Goal: Transaction & Acquisition: Purchase product/service

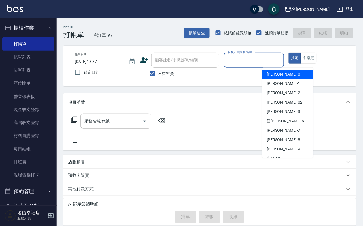
click at [282, 62] on input "服務人員姓名/編號" at bounding box center [255, 60] width 56 height 10
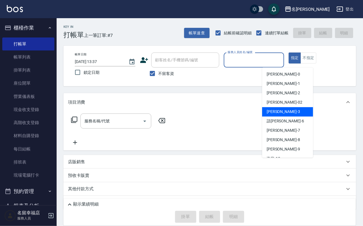
click at [288, 113] on div "[PERSON_NAME] -3" at bounding box center [287, 111] width 51 height 9
type input "[PERSON_NAME]-3"
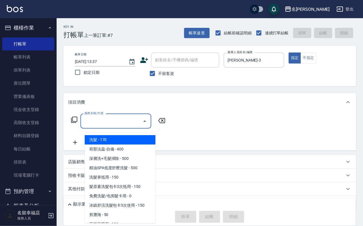
click at [117, 126] on input "服務名稱/代號" at bounding box center [111, 121] width 57 height 10
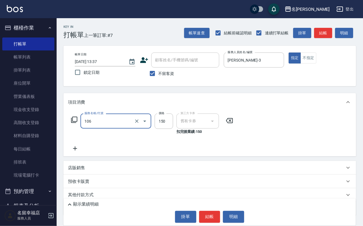
type input "洗髮券抵用(106)"
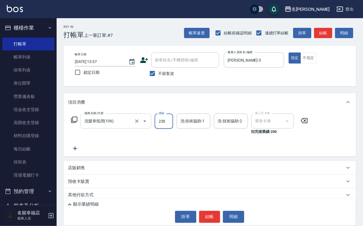
type input "230"
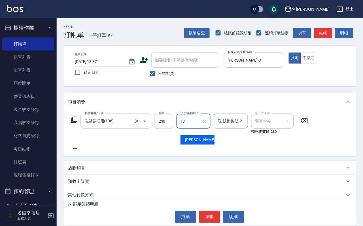
type input "[PERSON_NAME]-18"
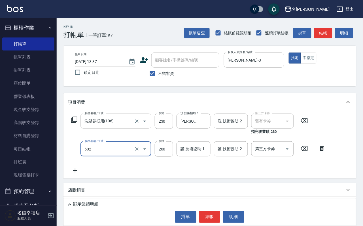
type input "自備護髮(502)"
type input "300"
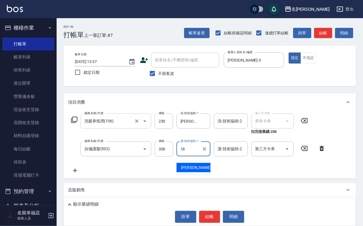
type input "[PERSON_NAME]-18"
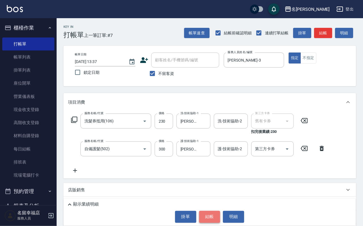
click at [208, 219] on button "結帳" at bounding box center [209, 217] width 21 height 12
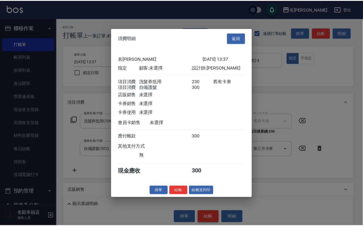
scroll to position [91, 0]
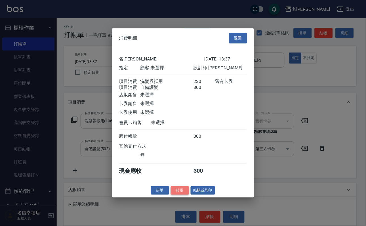
click at [179, 195] on button "結帳" at bounding box center [180, 190] width 18 height 9
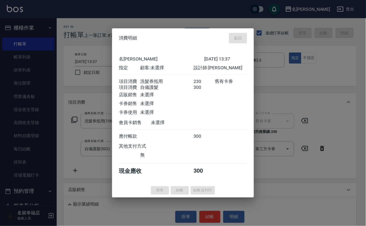
type input "[DATE] 15:21"
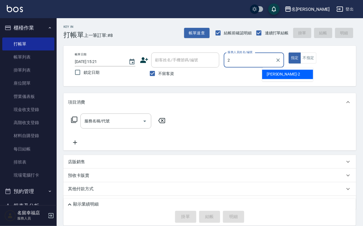
type input "碧涵-2"
type button "true"
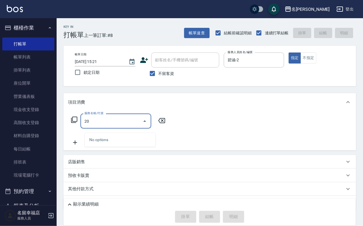
type input "2"
type input "洗髮(101)"
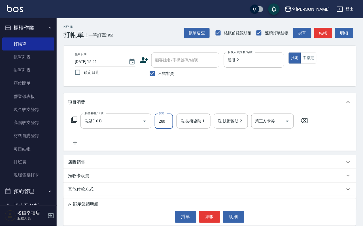
type input "280"
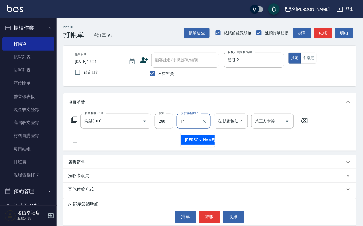
type input "[PERSON_NAME]-14"
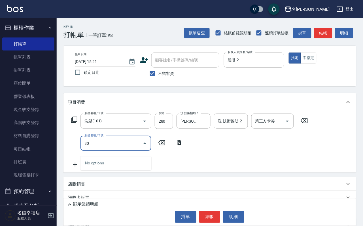
type input "801"
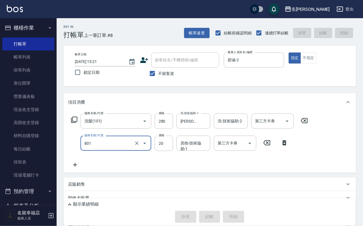
type input "[DATE] 15:29"
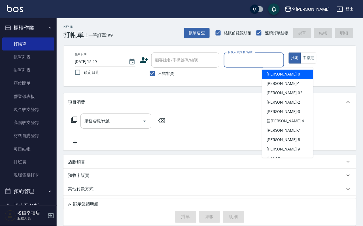
click at [282, 57] on input "服務人員姓名/編號" at bounding box center [255, 60] width 56 height 10
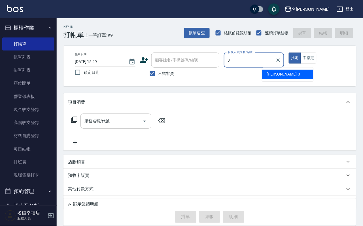
type input "[PERSON_NAME]-3"
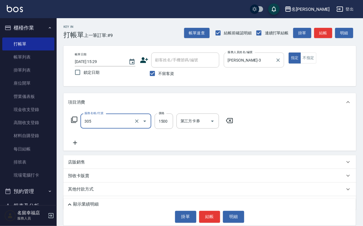
type input "設計燙髮1500(305)"
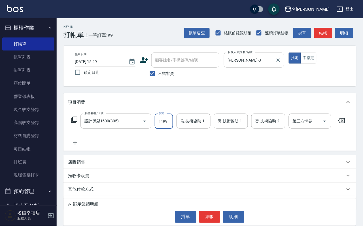
scroll to position [0, 0]
type input "1199"
type input "[PERSON_NAME]-3"
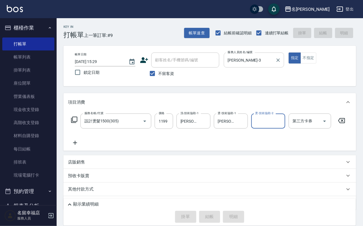
type input "[DATE] 15:32"
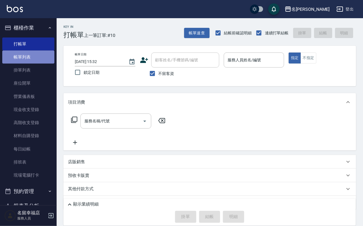
click at [35, 56] on link "帳單列表" at bounding box center [28, 56] width 52 height 13
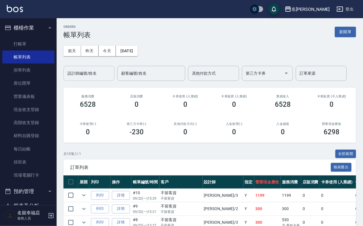
click at [93, 75] on input "設計師編號/姓名" at bounding box center [89, 73] width 46 height 10
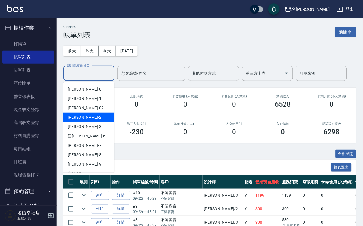
click at [86, 113] on div "[PERSON_NAME] -2" at bounding box center [89, 117] width 51 height 9
type input "碧涵-2"
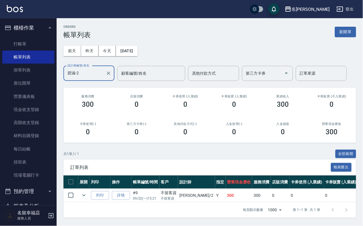
scroll to position [30, 0]
click at [22, 43] on link "打帳單" at bounding box center [28, 43] width 52 height 13
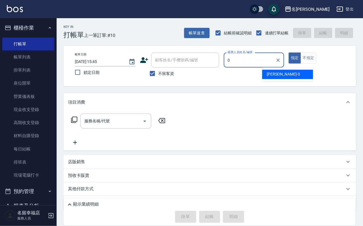
type input "小靜-0"
type button "true"
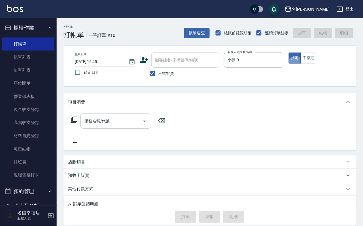
click at [75, 123] on icon at bounding box center [74, 119] width 7 height 7
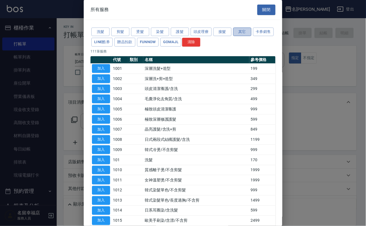
click at [251, 35] on button "其它" at bounding box center [242, 32] width 18 height 9
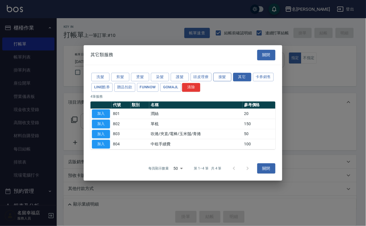
click at [229, 73] on button "接髮" at bounding box center [222, 77] width 18 height 9
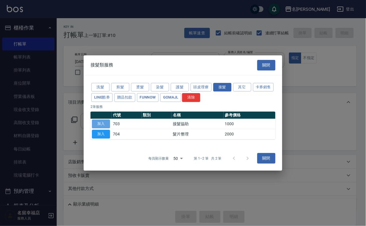
click at [105, 123] on button "加入" at bounding box center [101, 123] width 18 height 9
type input "接髮協助(703)"
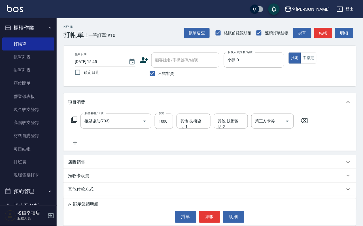
click at [78, 123] on icon at bounding box center [74, 119] width 7 height 7
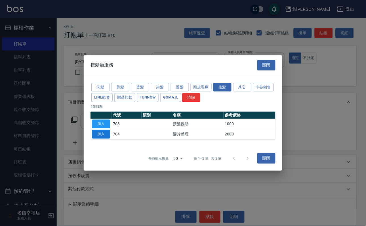
click at [100, 138] on button "加入" at bounding box center [101, 134] width 18 height 9
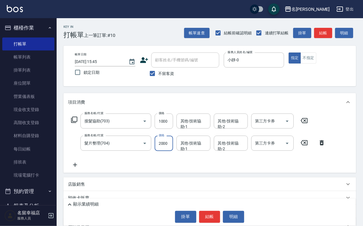
click at [170, 146] on input "2000" at bounding box center [164, 143] width 18 height 15
type input "4000"
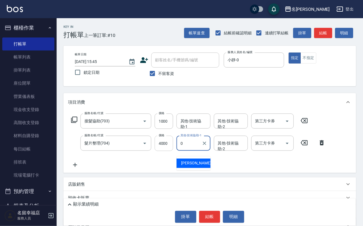
type input "小靜-0"
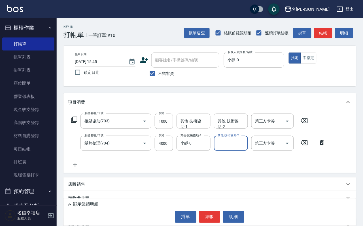
click at [187, 126] on input "其他-技術協助-1" at bounding box center [193, 121] width 29 height 10
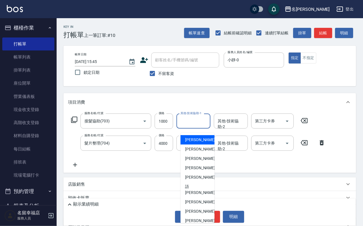
type input "1"
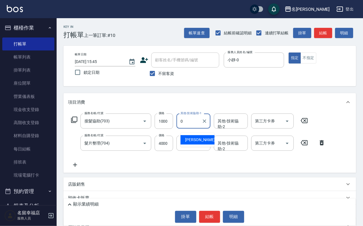
type input "小靜-0"
click at [77, 123] on icon at bounding box center [74, 119] width 7 height 7
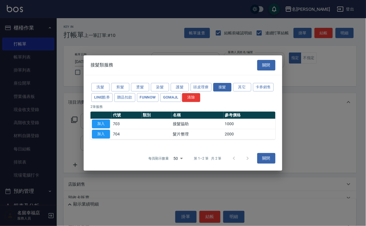
click at [267, 60] on button "關閉" at bounding box center [266, 65] width 18 height 10
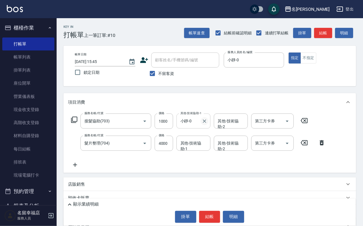
click at [206, 123] on icon "Clear" at bounding box center [204, 120] width 3 height 3
type input "小靜-0"
type input "[PERSON_NAME]-14"
click at [78, 123] on icon at bounding box center [74, 119] width 7 height 7
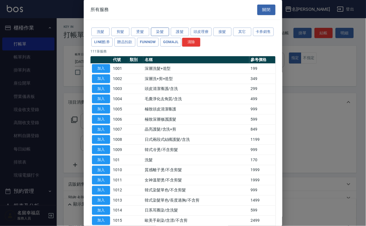
click at [157, 33] on button "染髮" at bounding box center [160, 32] width 18 height 9
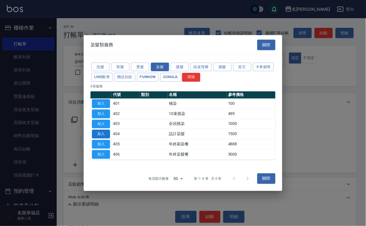
click at [107, 138] on button "加入" at bounding box center [101, 134] width 18 height 9
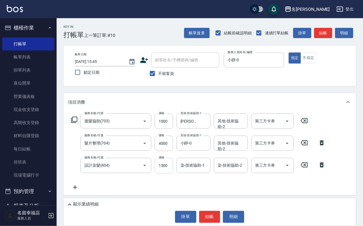
click at [168, 170] on input "1500" at bounding box center [164, 165] width 18 height 15
click at [320, 167] on icon at bounding box center [322, 164] width 4 height 5
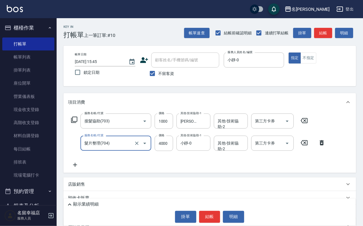
click at [73, 123] on icon at bounding box center [74, 119] width 7 height 7
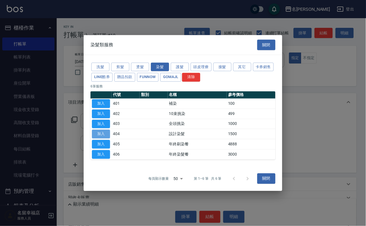
click at [97, 138] on button "加入" at bounding box center [101, 134] width 18 height 9
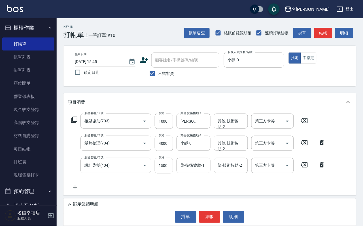
click at [74, 123] on icon at bounding box center [74, 119] width 7 height 7
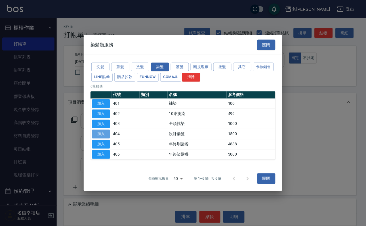
click at [99, 138] on button "加入" at bounding box center [101, 134] width 18 height 9
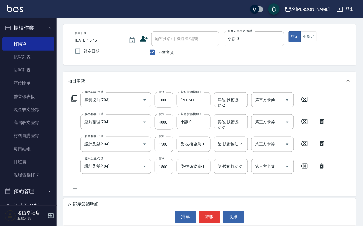
scroll to position [43, 0]
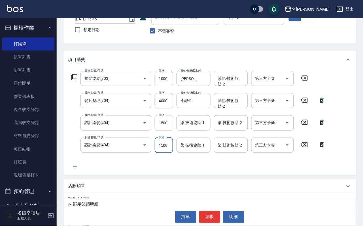
click at [166, 130] on input "1500" at bounding box center [164, 122] width 18 height 15
type input "888"
click at [168, 130] on input "1500" at bounding box center [164, 122] width 18 height 15
type input "888"
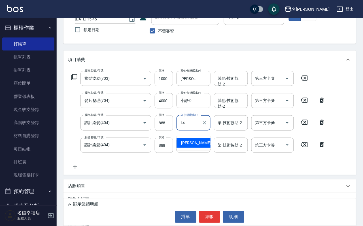
type input "[PERSON_NAME]-14"
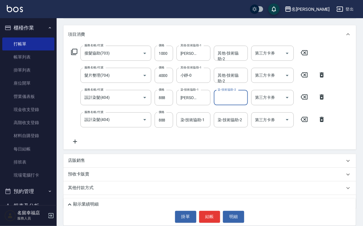
scroll to position [85, 0]
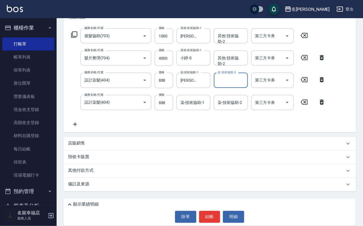
click at [192, 107] on input "染-技術協助-1" at bounding box center [193, 103] width 29 height 10
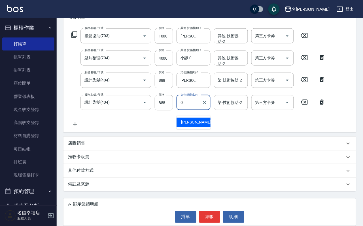
type input "小靜-0"
click at [93, 201] on p "顯示業績明細" at bounding box center [86, 204] width 26 height 6
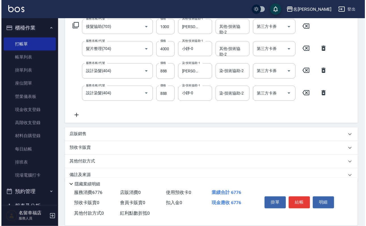
scroll to position [73, 0]
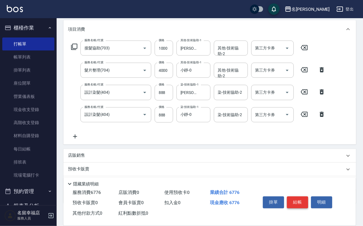
click at [309, 196] on button "結帳" at bounding box center [297, 202] width 21 height 12
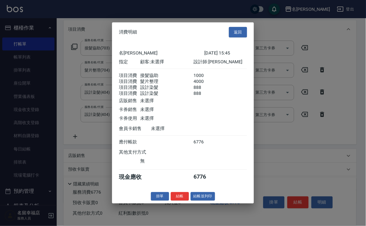
scroll to position [134, 0]
click at [171, 200] on button "結帳" at bounding box center [180, 196] width 18 height 9
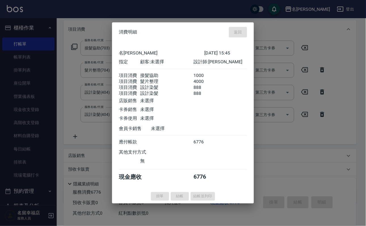
type input "[DATE] 15:51"
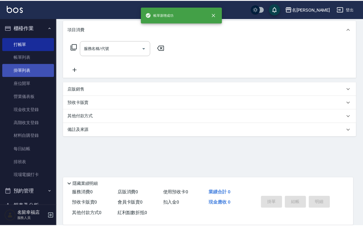
scroll to position [0, 0]
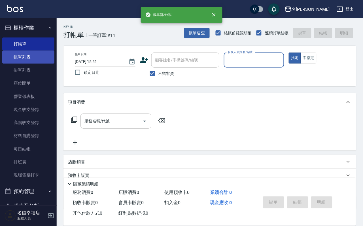
click at [28, 60] on link "帳單列表" at bounding box center [28, 56] width 52 height 13
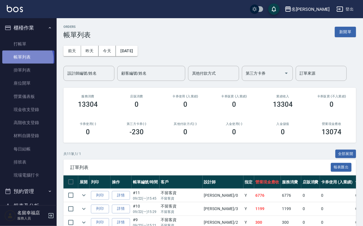
click at [27, 62] on link "帳單列表" at bounding box center [28, 56] width 52 height 13
click at [69, 73] on input "設計師編號/姓名" at bounding box center [89, 73] width 46 height 10
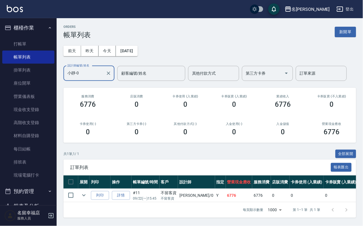
scroll to position [30, 0]
type input "小靜-0"
click at [19, 42] on link "打帳單" at bounding box center [28, 43] width 52 height 13
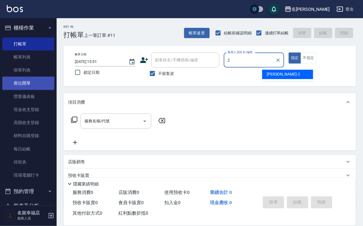
type input "碧涵-2"
type button "true"
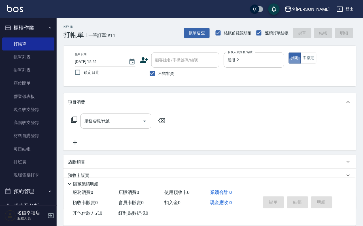
click at [282, 67] on div at bounding box center [277, 59] width 7 height 15
click at [281, 62] on icon "Clear" at bounding box center [279, 60] width 6 height 6
type input "小靜-0"
click at [78, 123] on icon at bounding box center [74, 119] width 7 height 7
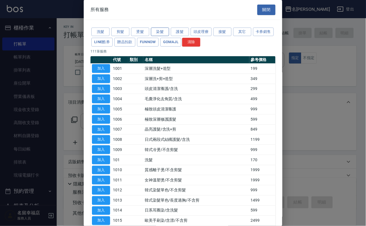
click at [166, 36] on button "染髮" at bounding box center [160, 32] width 18 height 9
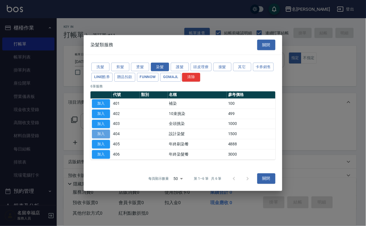
click at [101, 137] on button "加入" at bounding box center [101, 134] width 18 height 9
type input "設計染髮(404)"
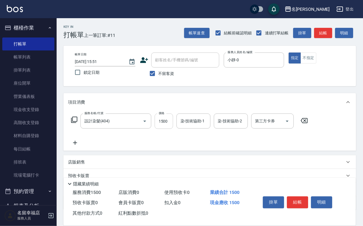
click at [173, 126] on input "1500" at bounding box center [164, 120] width 18 height 15
type input "888"
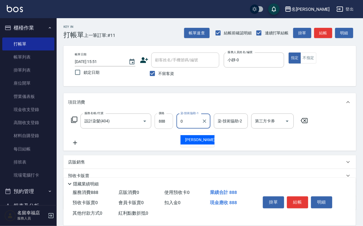
type input "小靜-0"
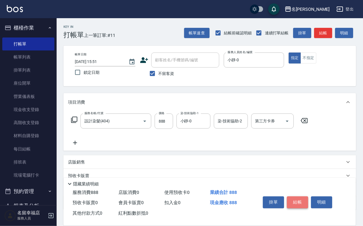
click at [301, 196] on button "結帳" at bounding box center [297, 202] width 21 height 12
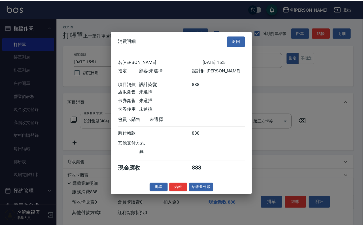
scroll to position [70, 0]
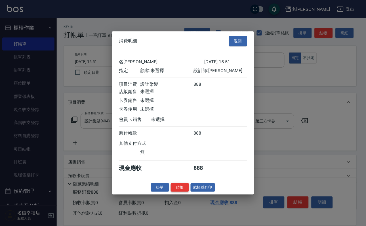
click at [179, 192] on button "結帳" at bounding box center [180, 187] width 18 height 9
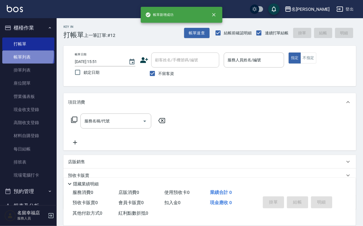
click at [23, 58] on link "帳單列表" at bounding box center [28, 56] width 52 height 13
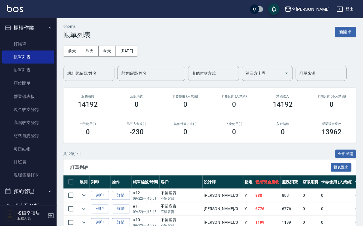
click at [75, 78] on input "設計師編號/姓名" at bounding box center [89, 73] width 46 height 10
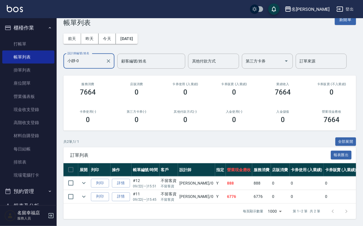
scroll to position [48, 0]
type input "小靜-0"
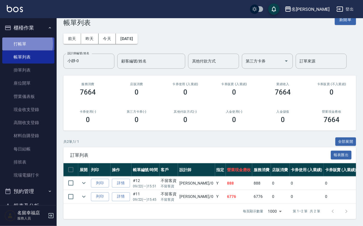
click at [19, 46] on link "打帳單" at bounding box center [28, 43] width 52 height 13
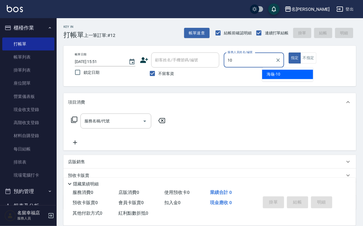
type input "海龜-10"
type button "true"
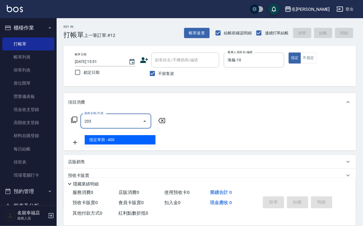
type input "指定單剪(203)"
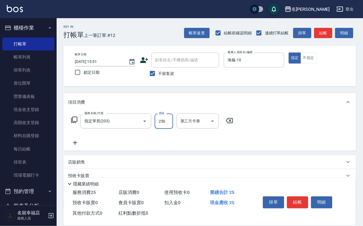
type input "250"
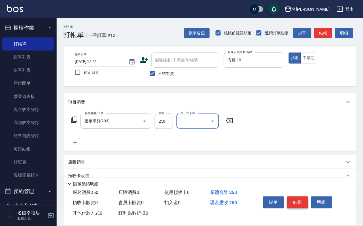
click at [307, 196] on button "結帳" at bounding box center [297, 202] width 21 height 12
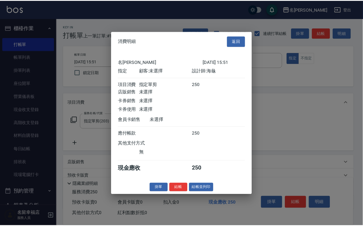
scroll to position [70, 0]
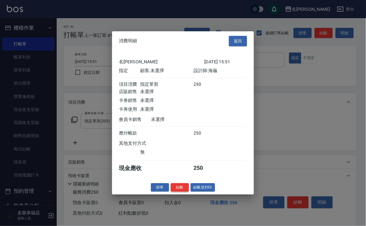
click at [171, 192] on button "結帳" at bounding box center [180, 187] width 18 height 9
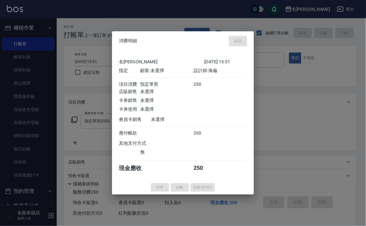
type input "[DATE] 15:56"
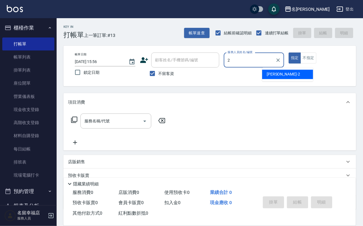
type input "碧涵-2"
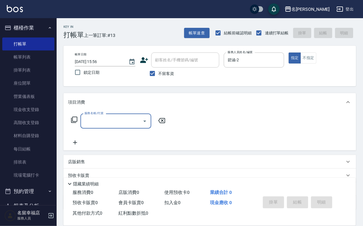
click at [67, 180] on icon at bounding box center [69, 183] width 7 height 7
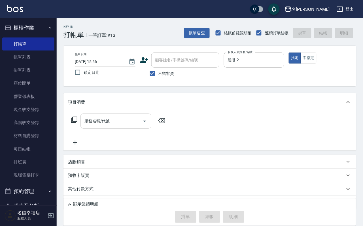
click at [111, 126] on input "服務名稱/代號" at bounding box center [111, 121] width 57 height 10
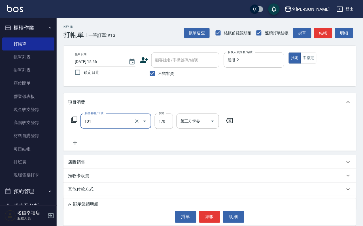
type input "洗髮(101)"
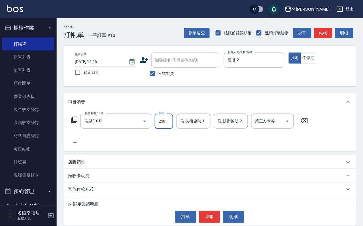
type input "230"
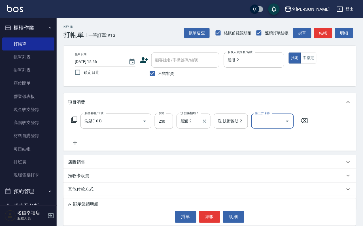
click at [198, 126] on input "碧涵-2" at bounding box center [189, 121] width 20 height 10
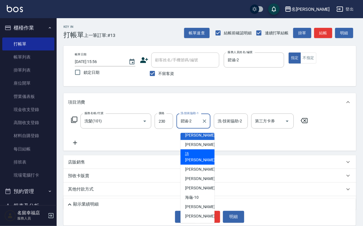
scroll to position [85, 0]
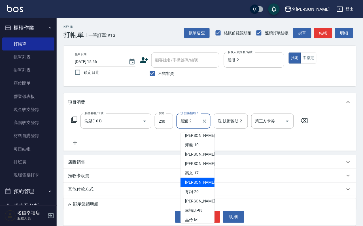
click at [196, 179] on span "[PERSON_NAME]-18" at bounding box center [203, 182] width 36 height 6
type input "[PERSON_NAME]-18"
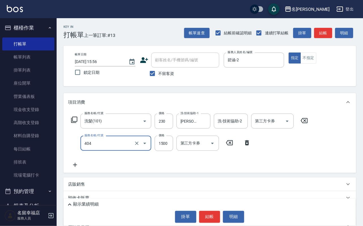
type input "設計染髮(404)"
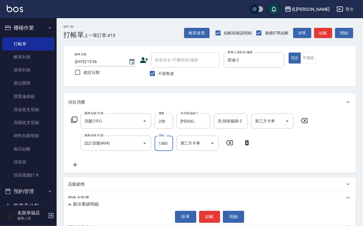
scroll to position [0, 0]
type input "1300"
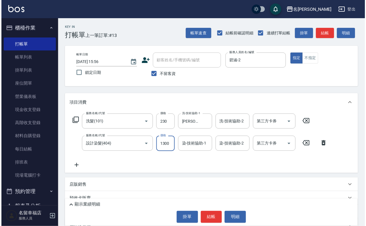
scroll to position [0, 0]
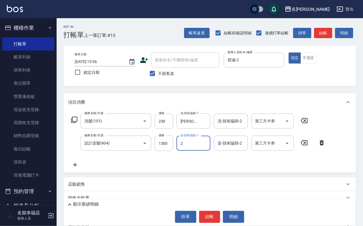
type input "碧涵-2"
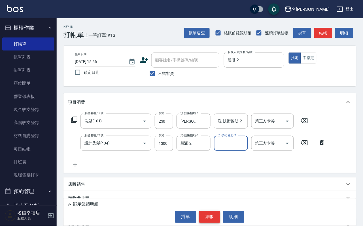
click at [210, 217] on button "結帳" at bounding box center [209, 217] width 21 height 12
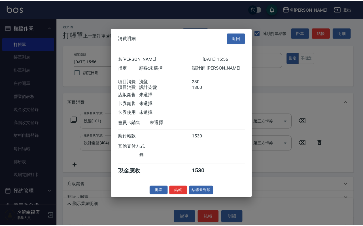
scroll to position [91, 0]
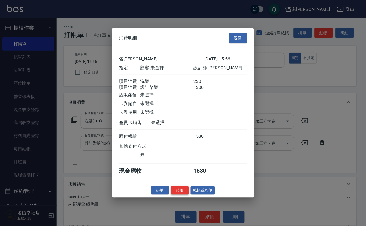
click at [173, 195] on button "結帳" at bounding box center [180, 190] width 18 height 9
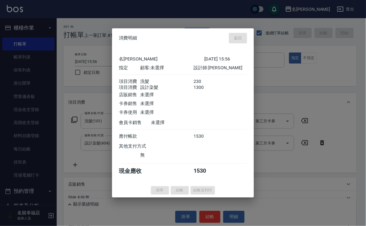
type input "[DATE] 16:08"
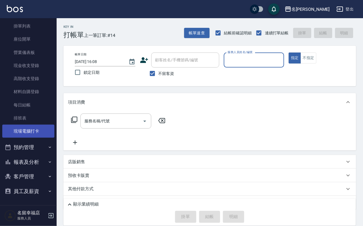
scroll to position [65, 0]
click at [33, 155] on button "報表及分析" at bounding box center [28, 162] width 52 height 15
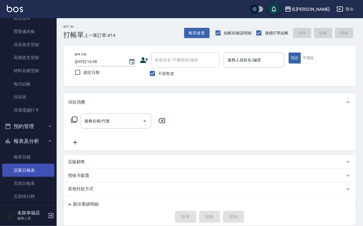
click at [31, 177] on link "店家日報表" at bounding box center [28, 170] width 52 height 13
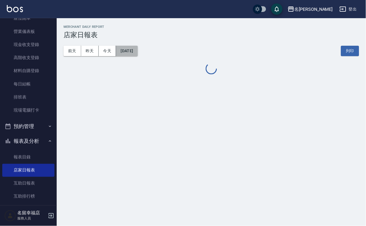
click at [138, 53] on button "[DATE]" at bounding box center [127, 51] width 22 height 10
click at [138, 51] on button "[DATE]" at bounding box center [127, 51] width 22 height 10
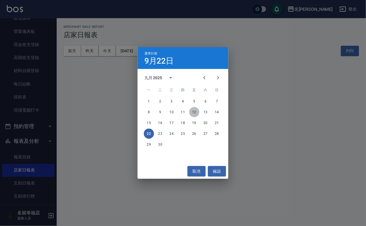
click at [191, 111] on button "12" at bounding box center [194, 112] width 10 height 10
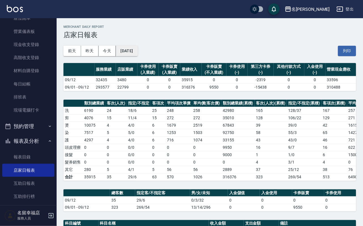
click at [128, 52] on button "[DATE]" at bounding box center [127, 51] width 22 height 10
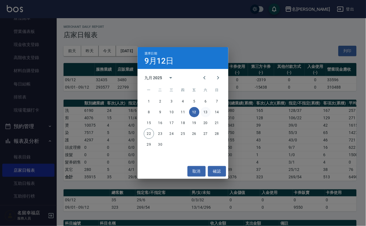
click at [208, 110] on button "13" at bounding box center [205, 112] width 10 height 10
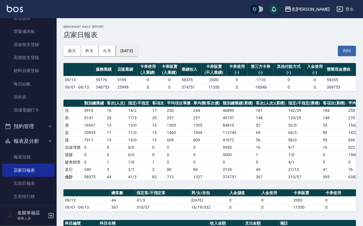
click at [138, 50] on button "[DATE]" at bounding box center [127, 51] width 22 height 10
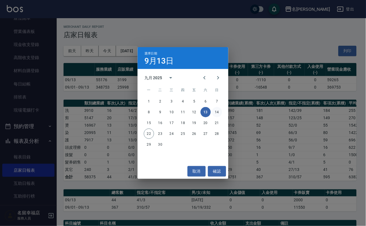
click at [217, 110] on button "14" at bounding box center [217, 112] width 10 height 10
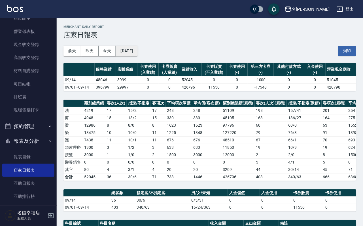
click at [138, 52] on button "[DATE]" at bounding box center [127, 51] width 22 height 10
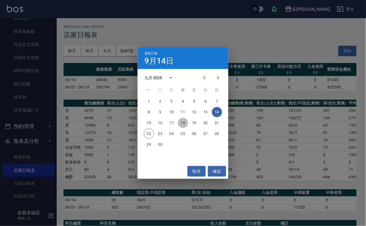
click at [182, 120] on button "18" at bounding box center [183, 123] width 10 height 10
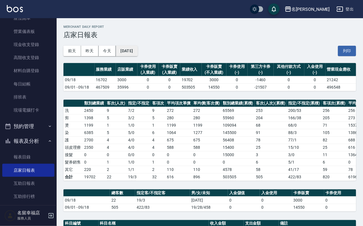
click at [138, 53] on button "[DATE]" at bounding box center [127, 51] width 22 height 10
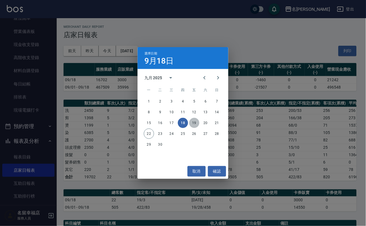
click at [195, 119] on button "19" at bounding box center [194, 123] width 10 height 10
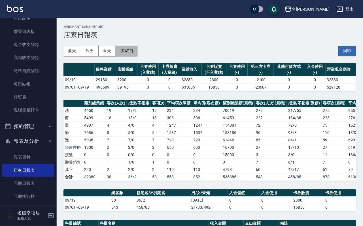
click at [130, 55] on button "[DATE]" at bounding box center [127, 51] width 22 height 10
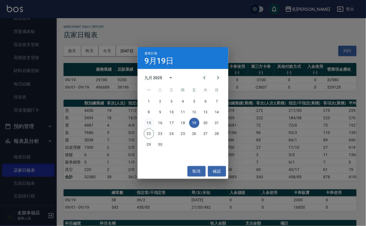
click at [148, 125] on button "15" at bounding box center [149, 123] width 10 height 10
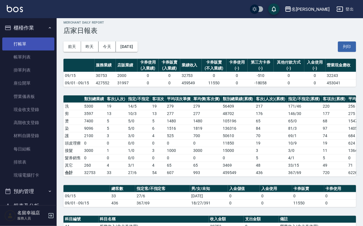
click at [32, 46] on link "打帳單" at bounding box center [28, 43] width 52 height 13
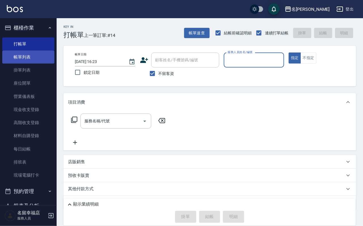
click at [45, 58] on link "帳單列表" at bounding box center [28, 56] width 52 height 13
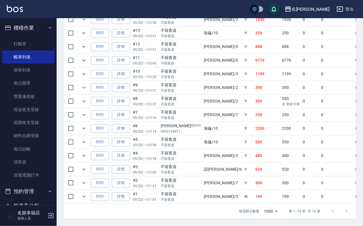
scroll to position [255, 0]
click at [87, 166] on icon "expand row" at bounding box center [84, 169] width 7 height 7
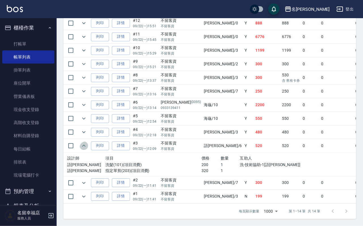
click at [87, 149] on icon "expand row" at bounding box center [84, 145] width 7 height 7
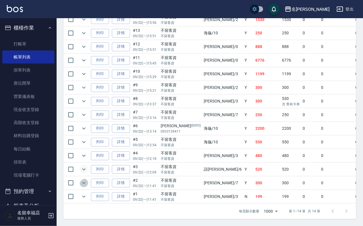
click at [87, 180] on icon "expand row" at bounding box center [84, 183] width 7 height 7
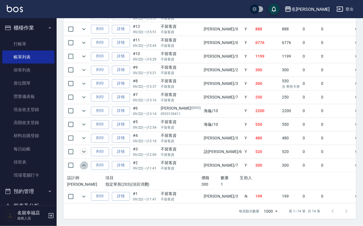
click at [87, 169] on icon "expand row" at bounding box center [84, 165] width 7 height 7
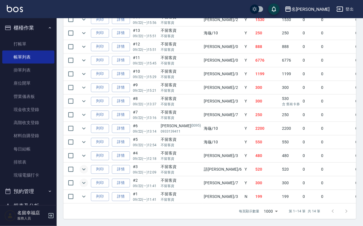
scroll to position [85, 0]
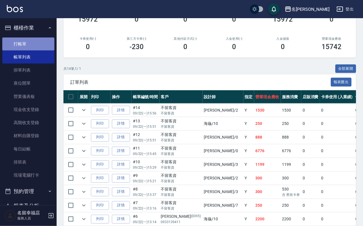
click at [34, 41] on link "打帳單" at bounding box center [28, 43] width 52 height 13
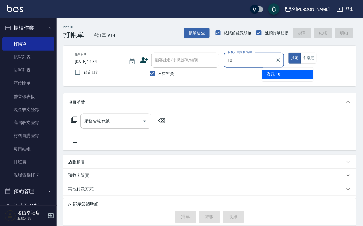
type input "海龜-10"
type button "true"
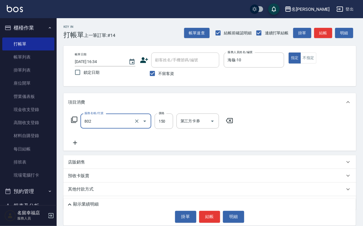
type input "單梳(802)"
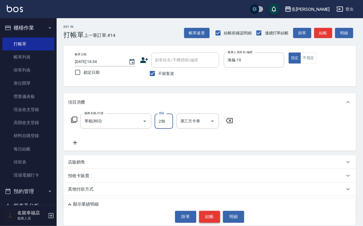
type input "250"
click at [210, 215] on button "結帳" at bounding box center [209, 217] width 21 height 12
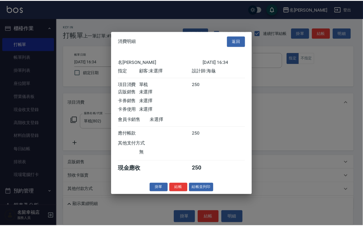
scroll to position [70, 0]
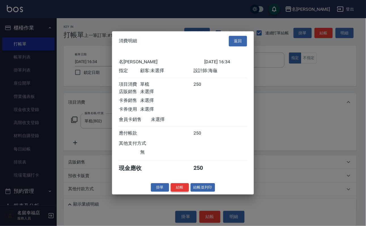
click at [176, 192] on button "結帳" at bounding box center [180, 187] width 18 height 9
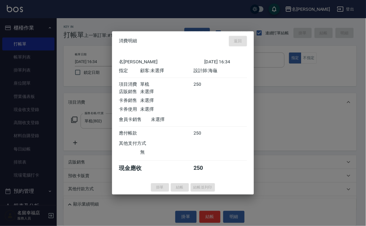
type input "[DATE] 16:57"
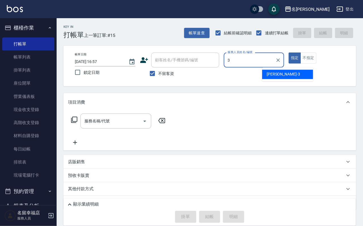
type input "[PERSON_NAME]-3"
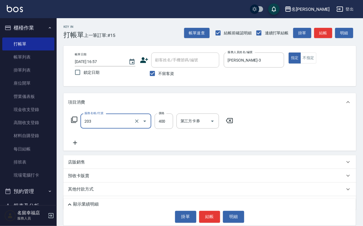
type input "指定單剪(203)"
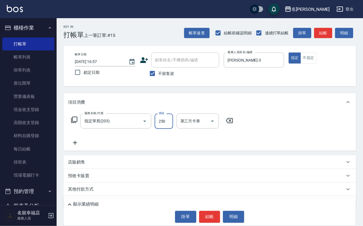
type input "250"
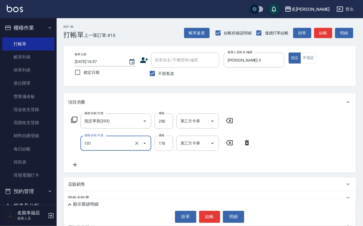
type input "洗髮(101)"
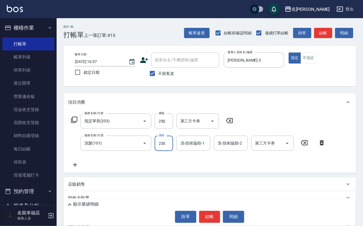
type input "230"
type input "[PERSON_NAME]-3"
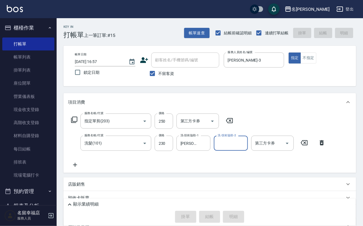
type input "[DATE] 16:59"
